Goal: Task Accomplishment & Management: Manage account settings

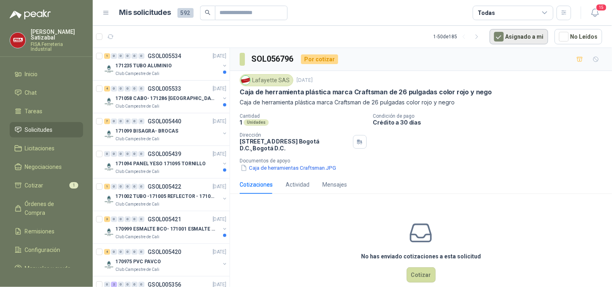
click at [527, 35] on button "Asignado a mi" at bounding box center [519, 36] width 59 height 15
click at [526, 34] on button "Asignado a mi" at bounding box center [519, 36] width 59 height 15
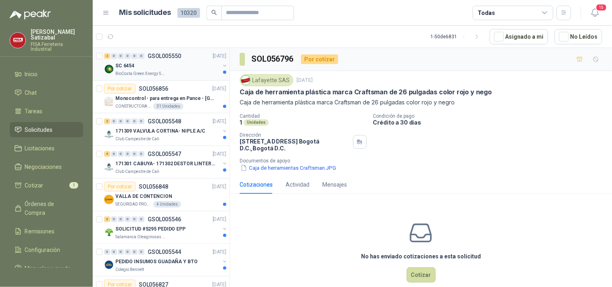
click at [179, 70] on div "SC 6454" at bounding box center [167, 66] width 105 height 10
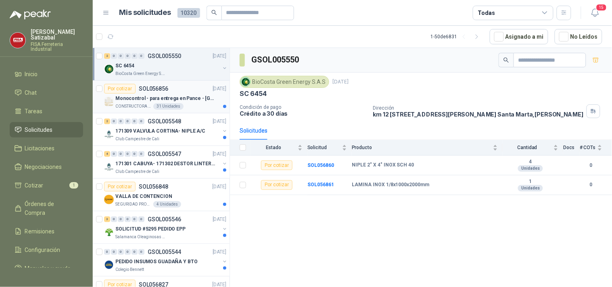
click at [190, 98] on p "Monocontrol - para entrega en Pance - Cali" at bounding box center [165, 99] width 100 height 8
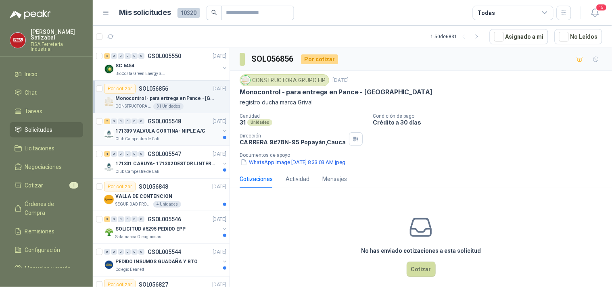
click at [190, 123] on div "2 0 0 0 0 0 GSOL005548 19/09/25" at bounding box center [166, 122] width 124 height 10
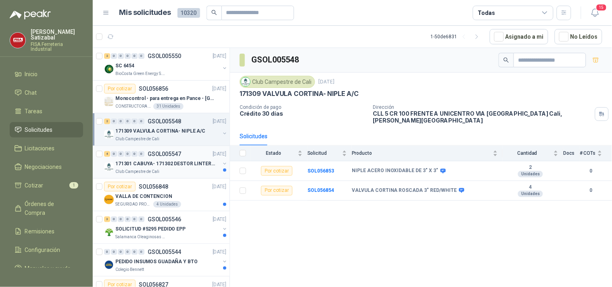
click at [186, 159] on div "171301 CABUYA- 171302 DESTOR LINTER- 171305 PINZA" at bounding box center [167, 164] width 105 height 10
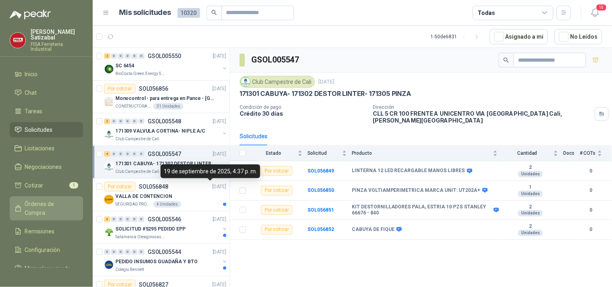
click at [35, 200] on span "Órdenes de Compra" at bounding box center [50, 209] width 50 height 18
